Goal: Communication & Community: Answer question/provide support

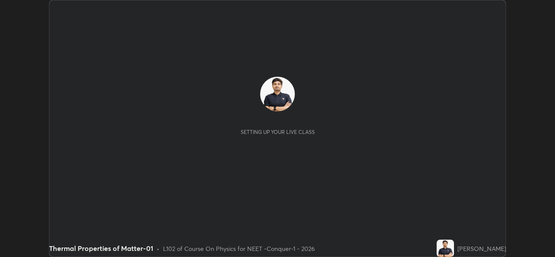
scroll to position [257, 554]
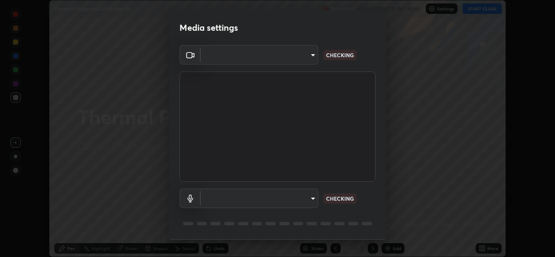
type input "05e0618f62b054dcc40553c7fbd7031c96524e68235480b96fb1515208e4dd7f"
click at [234, 201] on body "Erase all Thermal Properties of Matter-01 Recording CLASS STARTS IN 7 MINS Sett…" at bounding box center [277, 128] width 555 height 257
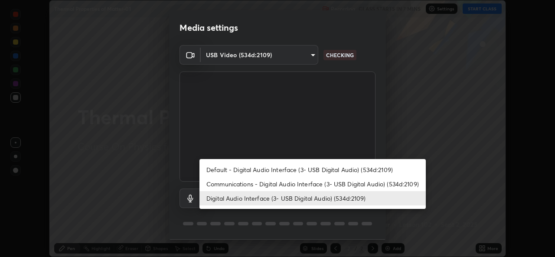
click at [260, 200] on li "Digital Audio Interface (3- USB Digital Audio) (534d:2109)" at bounding box center [312, 198] width 226 height 14
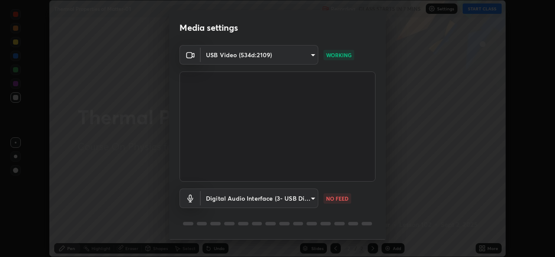
scroll to position [27, 0]
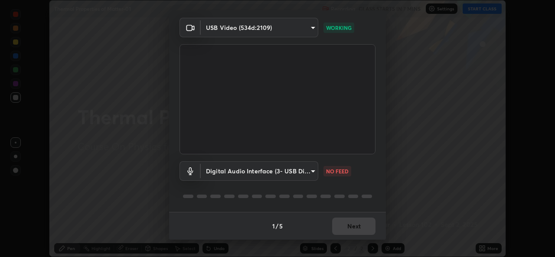
click at [239, 171] on body "Erase all Thermal Properties of Matter-01 Recording CLASS STARTS IN 7 MINS Sett…" at bounding box center [277, 128] width 555 height 257
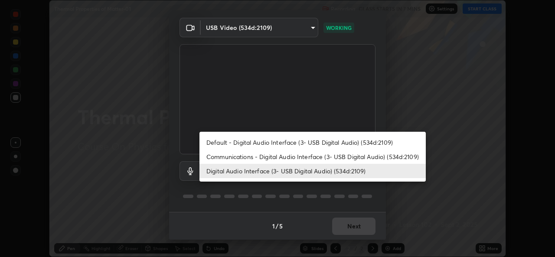
click at [248, 158] on li "Communications - Digital Audio Interface (3- USB Digital Audio) (534d:2109)" at bounding box center [312, 156] width 226 height 14
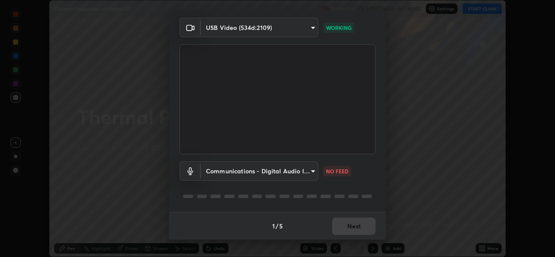
click at [240, 170] on body "Erase all Thermal Properties of Matter-01 Recording CLASS STARTS IN 7 MINS Sett…" at bounding box center [277, 128] width 555 height 257
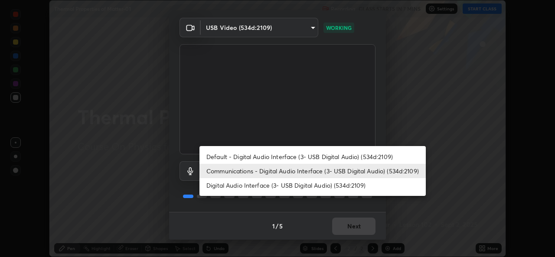
click at [230, 183] on li "Digital Audio Interface (3- USB Digital Audio) (534d:2109)" at bounding box center [312, 185] width 226 height 14
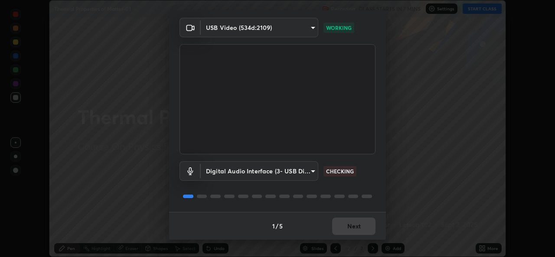
type input "9f550be56df35a7777e3246738e18588b2dd511c7d191a0186286be3b08ef4d4"
click at [343, 229] on div "1 / 5 Next" at bounding box center [277, 226] width 217 height 28
click at [341, 230] on div "1 / 5 Next" at bounding box center [277, 226] width 217 height 28
click at [350, 227] on div "1 / 5 Next" at bounding box center [277, 226] width 217 height 28
click at [353, 224] on div "1 / 5 Next" at bounding box center [277, 226] width 217 height 28
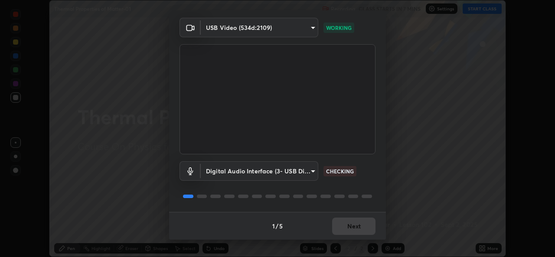
click at [353, 221] on div "1 / 5 Next" at bounding box center [277, 226] width 217 height 28
click at [355, 224] on div "1 / 5 Next" at bounding box center [277, 226] width 217 height 28
click at [352, 219] on div "1 / 5 Next" at bounding box center [277, 226] width 217 height 28
click at [350, 223] on div "1 / 5 Next" at bounding box center [277, 226] width 217 height 28
click at [353, 225] on div "1 / 5 Next" at bounding box center [277, 226] width 217 height 28
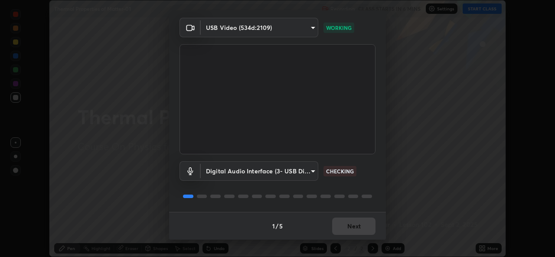
click at [359, 227] on div "1 / 5 Next" at bounding box center [277, 226] width 217 height 28
click at [360, 227] on div "1 / 5 Next" at bounding box center [277, 226] width 217 height 28
click at [360, 224] on button "Next" at bounding box center [353, 225] width 43 height 17
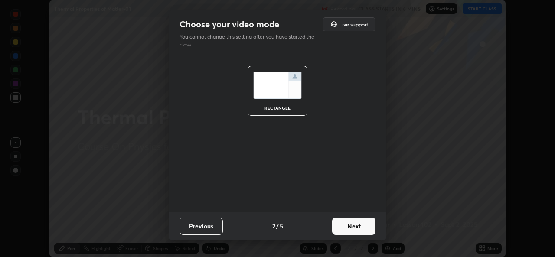
scroll to position [0, 0]
click at [360, 224] on button "Next" at bounding box center [353, 225] width 43 height 17
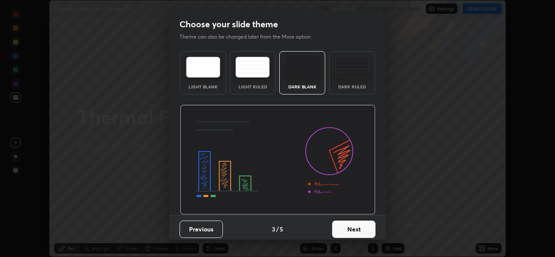
click at [360, 227] on button "Next" at bounding box center [353, 229] width 43 height 17
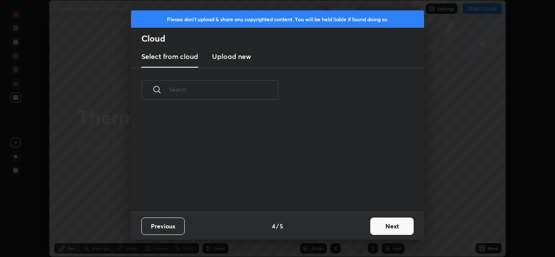
click at [380, 225] on button "Next" at bounding box center [391, 225] width 43 height 17
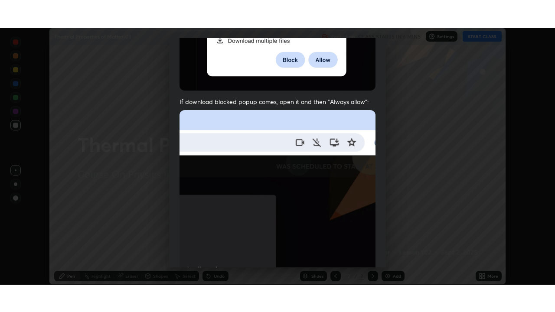
scroll to position [204, 0]
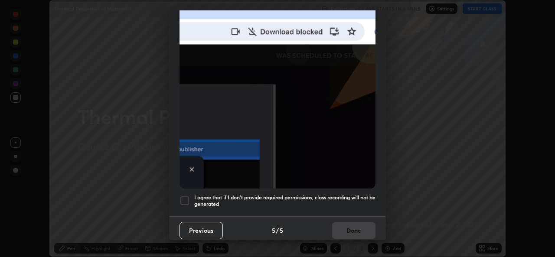
click at [180, 200] on div at bounding box center [184, 200] width 10 height 10
click at [358, 230] on button "Done" at bounding box center [353, 230] width 43 height 17
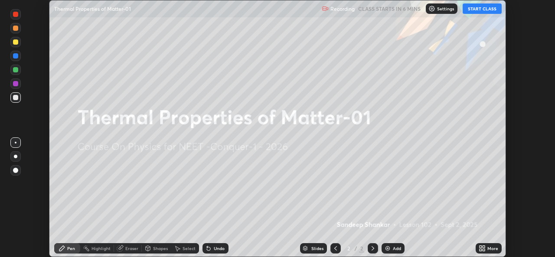
click at [480, 250] on icon at bounding box center [480, 250] width 2 height 2
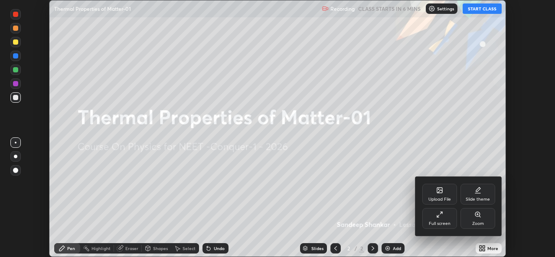
click at [443, 217] on div "Full screen" at bounding box center [439, 218] width 35 height 21
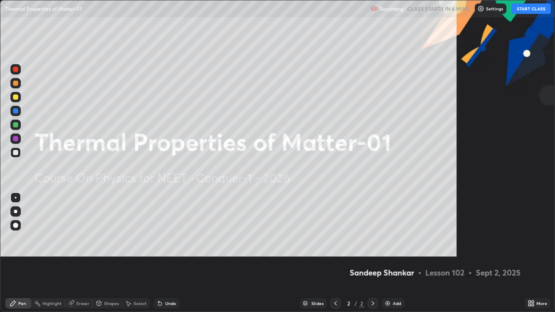
scroll to position [312, 555]
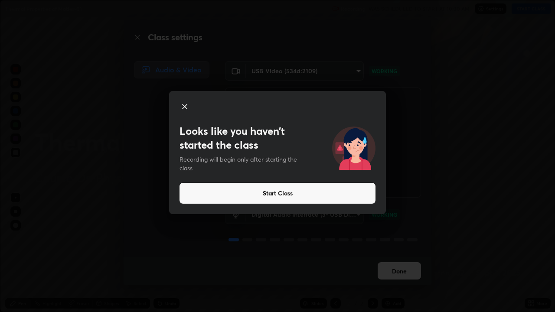
click at [292, 196] on button "Start Class" at bounding box center [277, 193] width 196 height 21
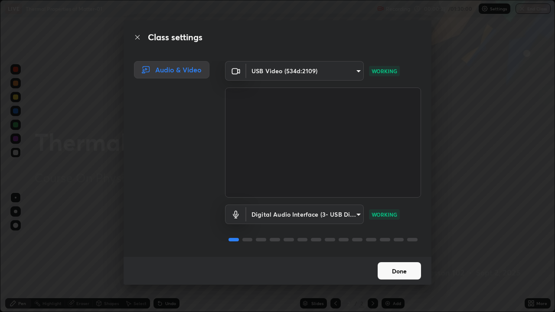
click at [395, 256] on button "Done" at bounding box center [398, 270] width 43 height 17
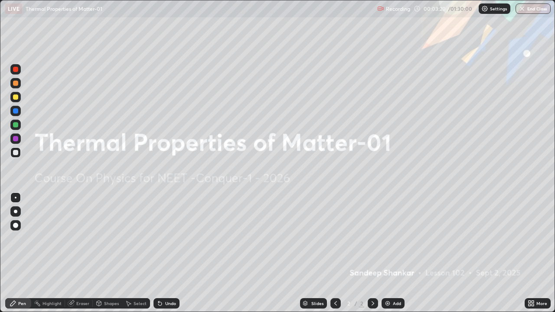
click at [16, 98] on div at bounding box center [15, 96] width 5 height 5
click at [19, 152] on div at bounding box center [15, 152] width 10 height 10
click at [396, 256] on div "Add" at bounding box center [397, 303] width 8 height 4
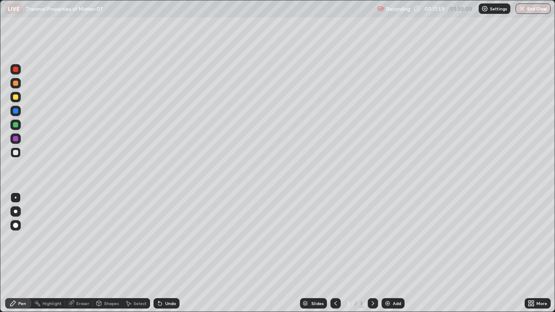
click at [15, 97] on div at bounding box center [15, 96] width 5 height 5
click at [14, 112] on div at bounding box center [15, 110] width 5 height 5
click at [16, 98] on div at bounding box center [15, 96] width 5 height 5
click at [391, 256] on div "Add" at bounding box center [392, 303] width 23 height 10
click at [395, 256] on div "Add" at bounding box center [392, 303] width 23 height 10
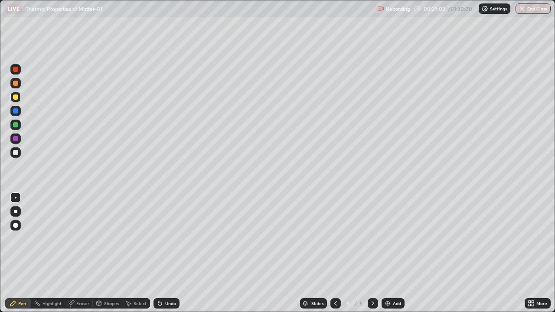
click at [16, 153] on div at bounding box center [15, 152] width 5 height 5
click at [15, 95] on div at bounding box center [15, 96] width 5 height 5
click at [16, 153] on div at bounding box center [15, 152] width 5 height 5
click at [389, 256] on div "Add" at bounding box center [392, 303] width 23 height 10
click at [17, 97] on div at bounding box center [15, 96] width 5 height 5
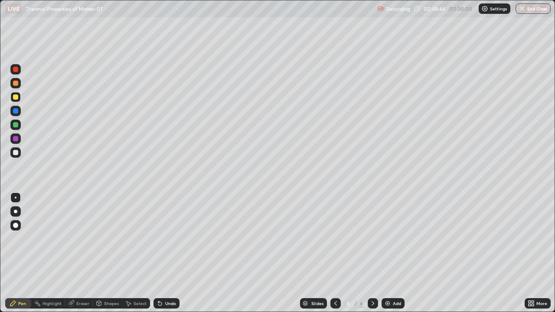
click at [389, 256] on img at bounding box center [387, 303] width 7 height 7
click at [16, 225] on div at bounding box center [15, 225] width 5 height 5
click at [13, 192] on div at bounding box center [15, 197] width 10 height 10
click at [83, 256] on div "Eraser" at bounding box center [82, 303] width 13 height 4
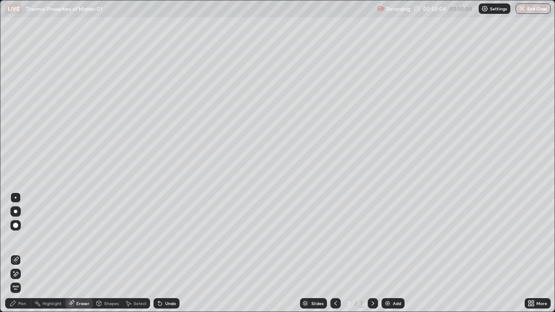
click at [20, 256] on div "Pen" at bounding box center [22, 303] width 8 height 4
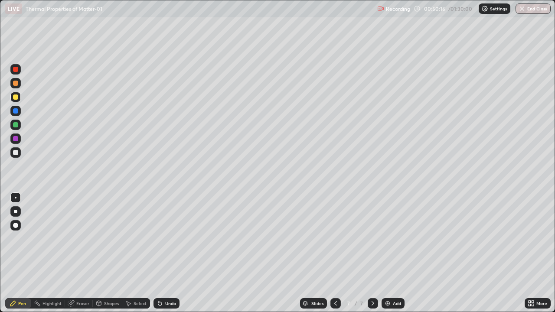
click at [79, 256] on div "Eraser" at bounding box center [82, 303] width 13 height 4
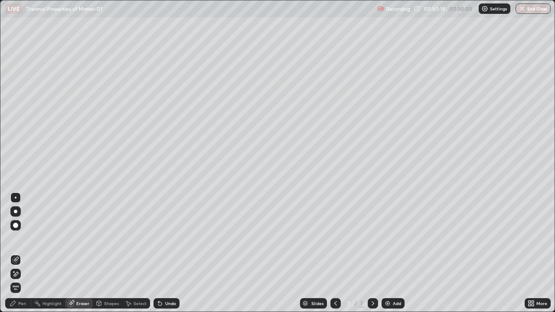
click at [20, 256] on div "Pen" at bounding box center [22, 303] width 8 height 4
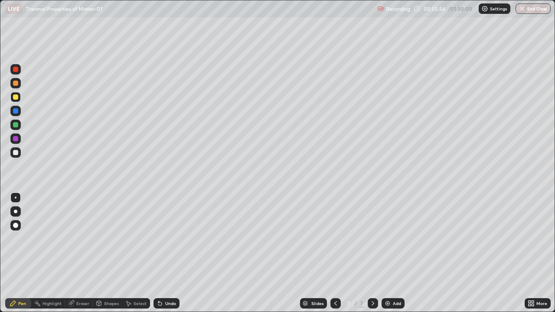
click at [16, 153] on div at bounding box center [15, 152] width 5 height 5
click at [389, 256] on img at bounding box center [387, 303] width 7 height 7
click at [335, 256] on icon at bounding box center [335, 303] width 7 height 7
click at [333, 256] on icon at bounding box center [335, 303] width 7 height 7
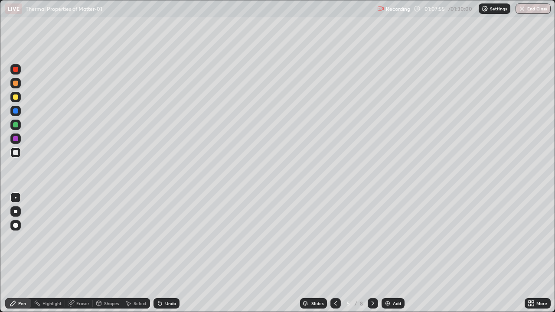
click at [373, 256] on icon at bounding box center [372, 303] width 7 height 7
click at [372, 256] on icon at bounding box center [372, 303] width 3 height 4
click at [372, 256] on icon at bounding box center [372, 303] width 7 height 7
click at [19, 95] on div at bounding box center [15, 97] width 10 height 10
click at [384, 256] on img at bounding box center [387, 303] width 7 height 7
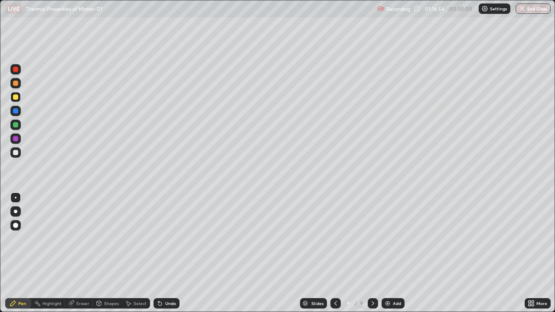
click at [16, 153] on div at bounding box center [15, 152] width 5 height 5
click at [13, 97] on div at bounding box center [15, 96] width 5 height 5
click at [111, 256] on div "Shapes" at bounding box center [111, 303] width 15 height 4
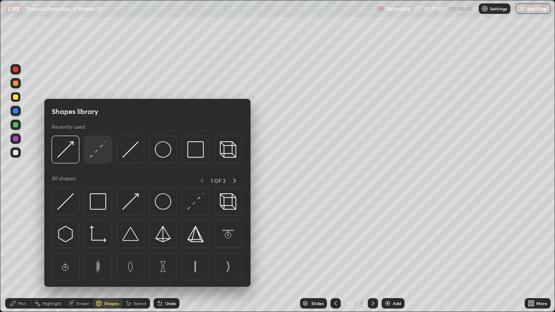
click at [95, 151] on img at bounding box center [98, 149] width 16 height 16
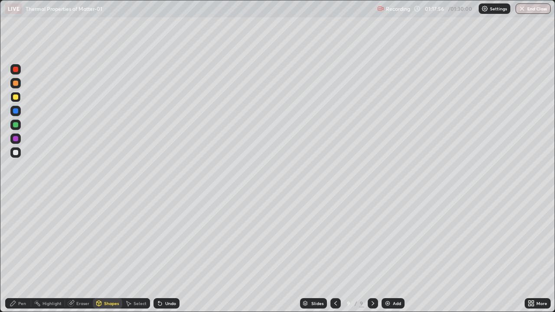
click at [16, 113] on div at bounding box center [15, 110] width 5 height 5
click at [22, 256] on div "Pen" at bounding box center [22, 303] width 8 height 4
click at [104, 256] on div "Shapes" at bounding box center [111, 303] width 15 height 4
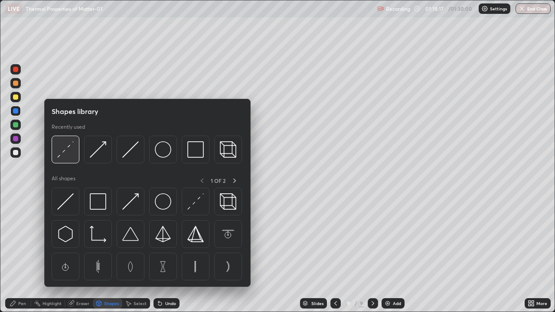
click at [65, 148] on img at bounding box center [65, 149] width 16 height 16
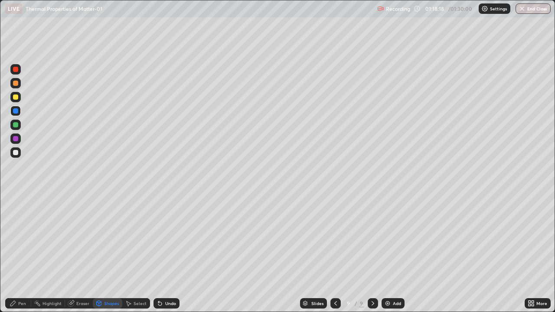
click at [17, 113] on div at bounding box center [15, 110] width 5 height 5
click at [14, 151] on div at bounding box center [15, 152] width 5 height 5
click at [25, 256] on div "Pen" at bounding box center [22, 303] width 8 height 4
click at [17, 98] on div at bounding box center [15, 96] width 5 height 5
click at [85, 256] on div "Eraser" at bounding box center [82, 303] width 13 height 4
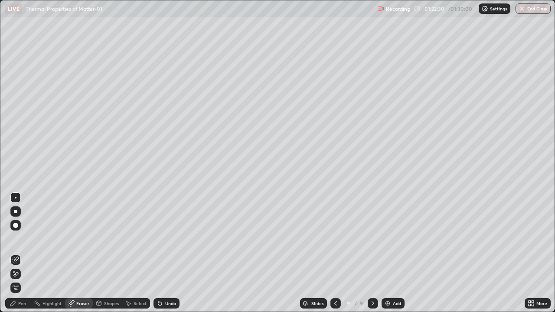
click at [19, 256] on div "Pen" at bounding box center [22, 303] width 8 height 4
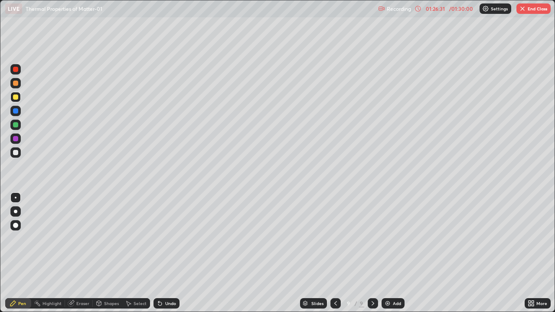
click at [17, 112] on div at bounding box center [15, 110] width 5 height 5
click at [535, 10] on button "End Class" at bounding box center [533, 8] width 34 height 10
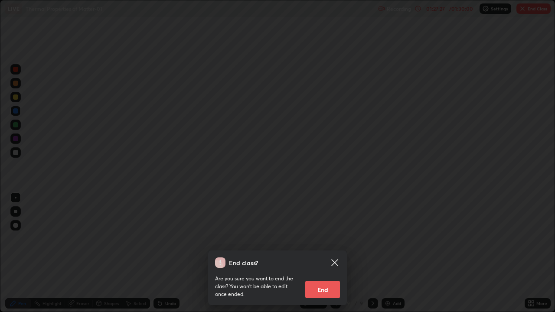
click at [325, 256] on button "End" at bounding box center [322, 289] width 35 height 17
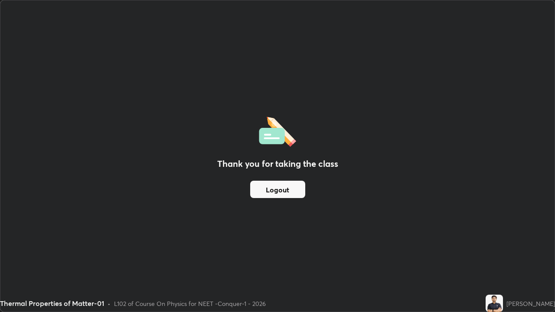
click at [294, 195] on button "Logout" at bounding box center [277, 189] width 55 height 17
